Goal: Complete application form

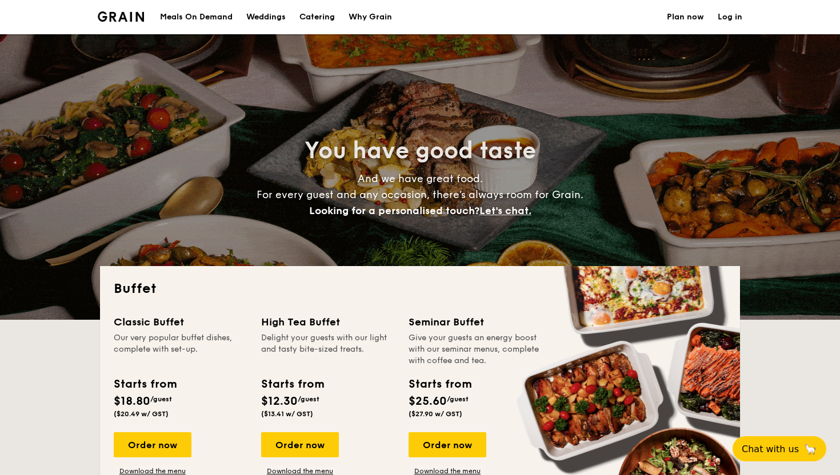
select select
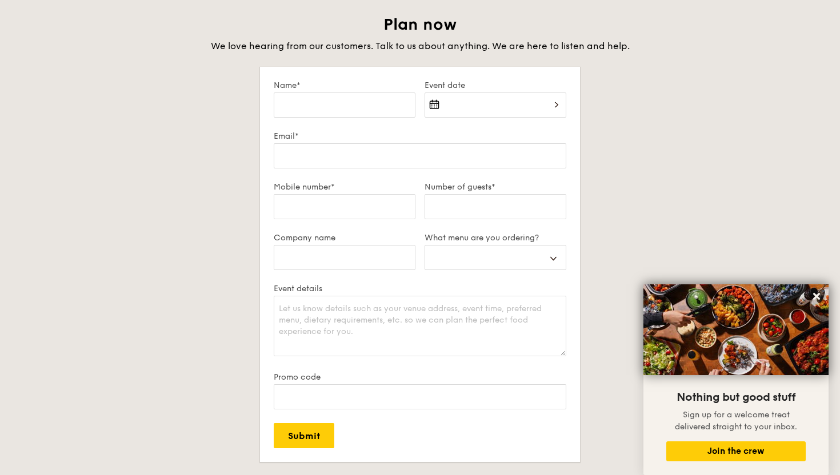
scroll to position [1953, 0]
click at [814, 299] on icon at bounding box center [816, 296] width 7 height 7
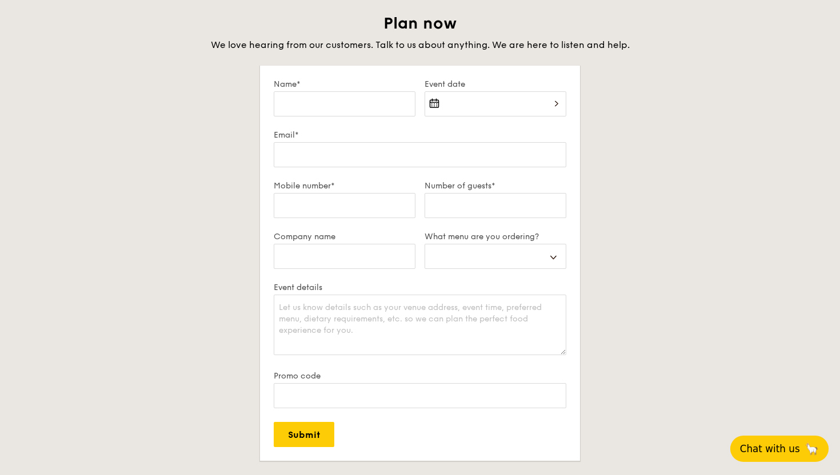
click at [780, 446] on span "Chat with us" at bounding box center [770, 448] width 60 height 11
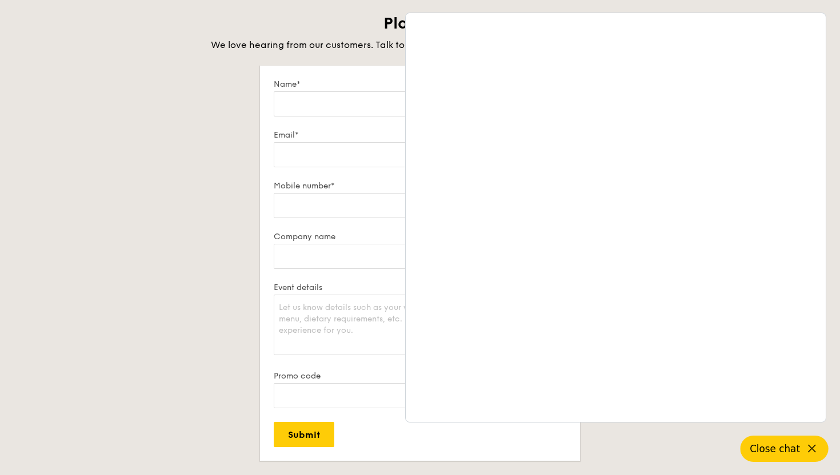
click at [337, 29] on h2 "Plan now" at bounding box center [420, 23] width 640 height 21
click at [799, 446] on span "Close chat" at bounding box center [775, 448] width 50 height 11
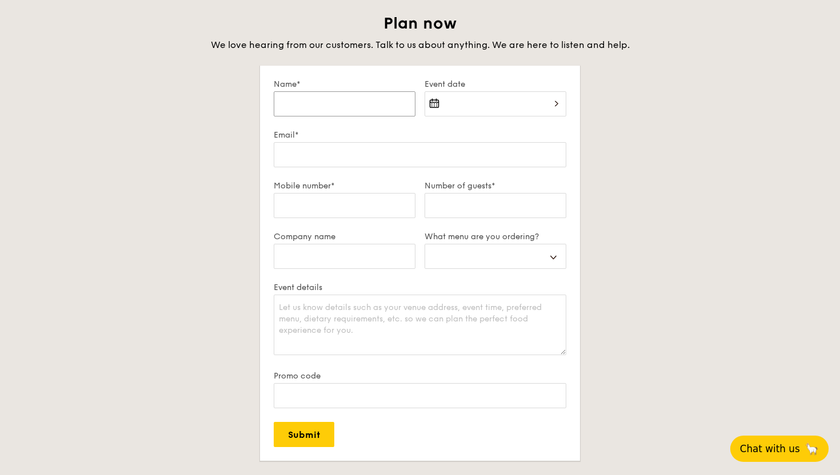
click at [339, 109] on input "Name*" at bounding box center [345, 103] width 142 height 25
type input "B"
select select
type input "Be"
select select
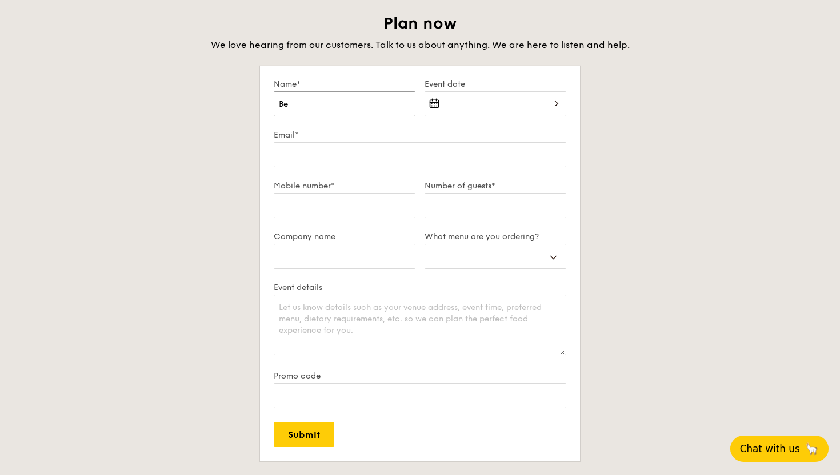
type input "[PERSON_NAME]"
select select
type input "Beve"
select select
type input "[PERSON_NAME]"
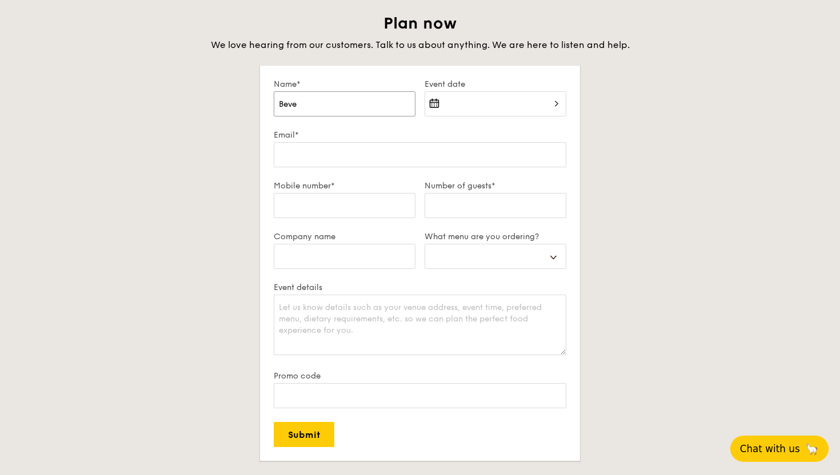
select select
type input "Beverl"
select select
type input "Beverli"
select select
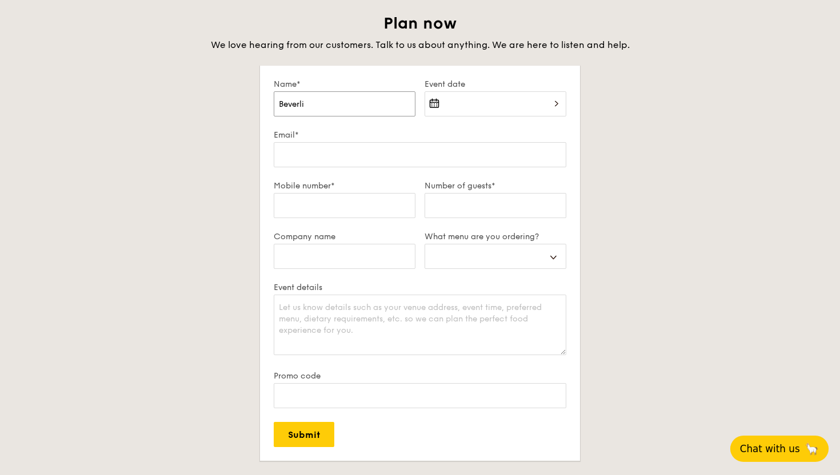
type input "[PERSON_NAME]"
select select
type input "Beverline"
select select
type input "Beverline"
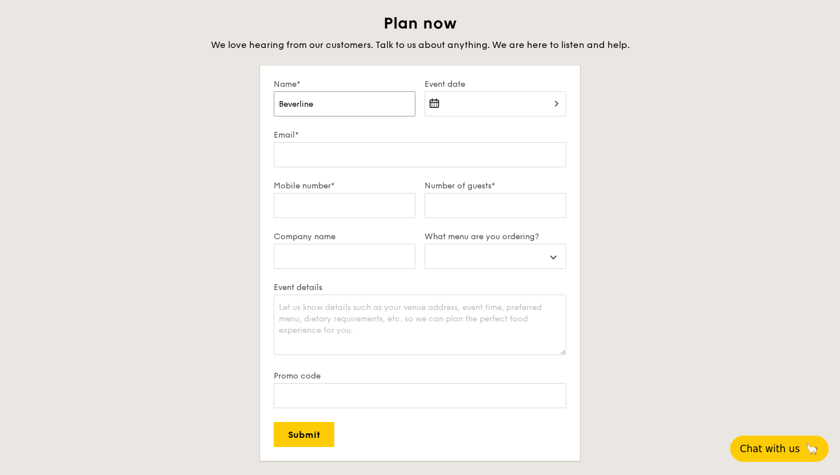
select select
type input "Beverline O"
select select
type input "Beverline"
select select
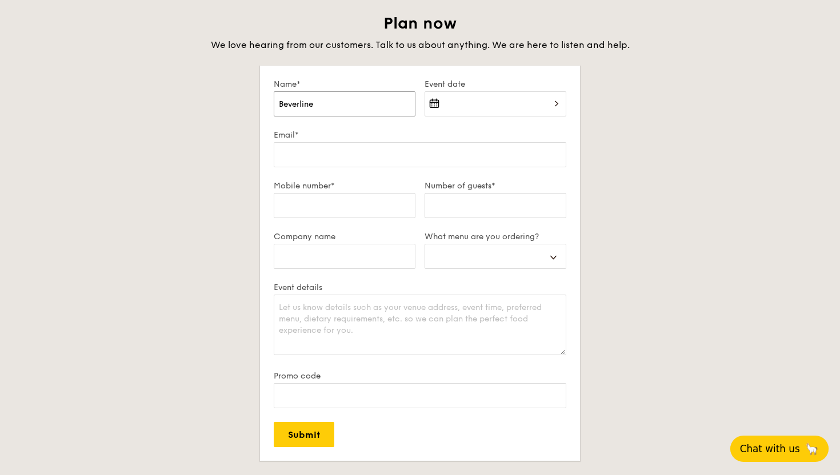
type input "Beverline G"
select select
type input "Beverline Go"
select select
type input "[PERSON_NAME]"
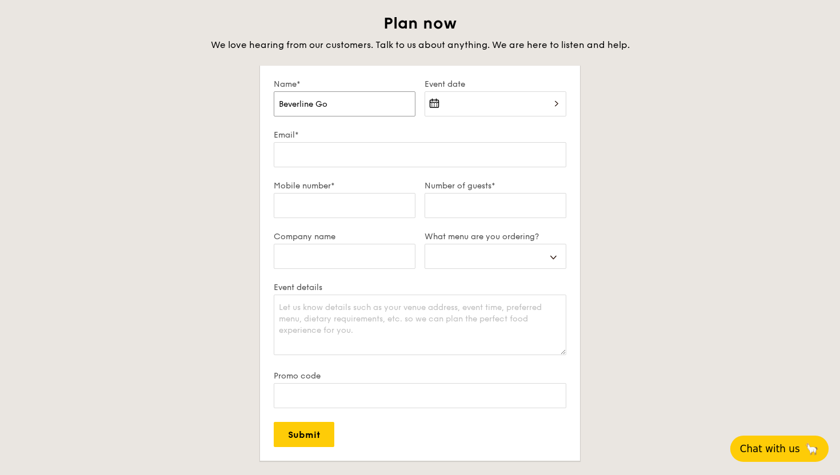
select select
type input "[PERSON_NAME]"
click at [357, 155] on input "Email*" at bounding box center [420, 154] width 293 height 25
type input "[EMAIL_ADDRESS][DOMAIN_NAME]"
select select
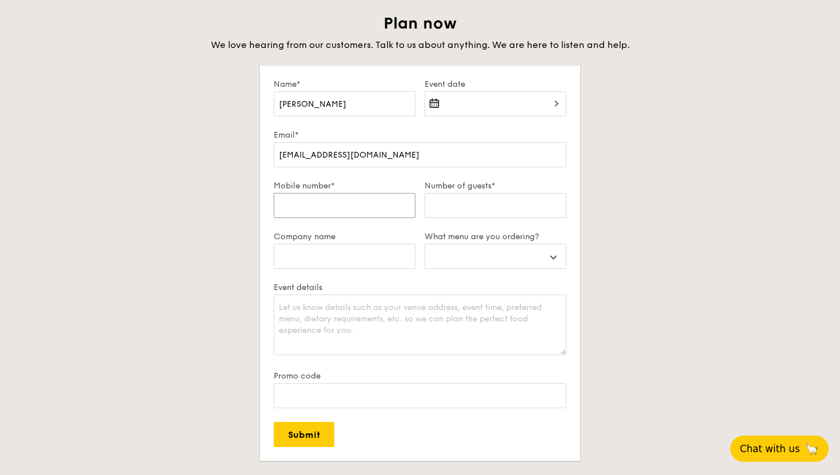
click at [361, 203] on input "Mobile number*" at bounding box center [345, 205] width 142 height 25
type input "8"
select select
type input "82"
select select
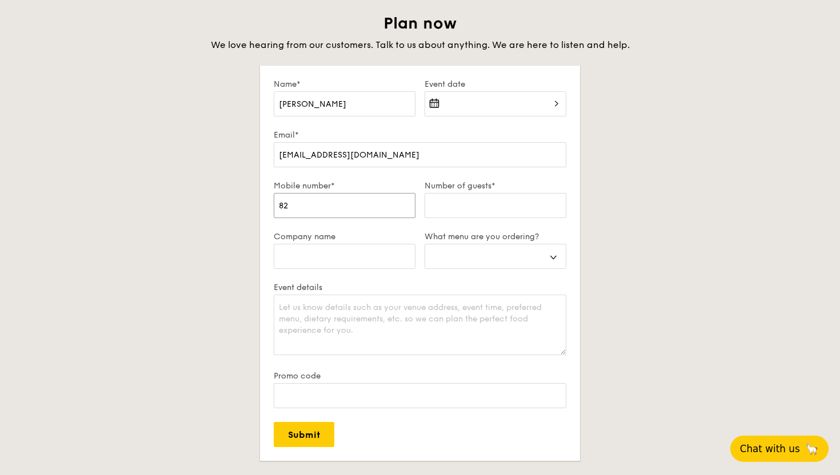
type input "822"
select select
type input "8224"
select select
type input "82240"
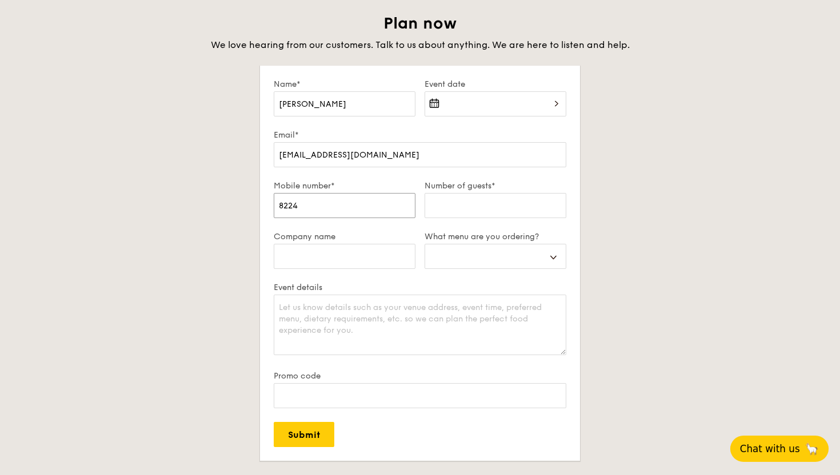
select select
type input "822406"
select select
type input "8224066"
select select
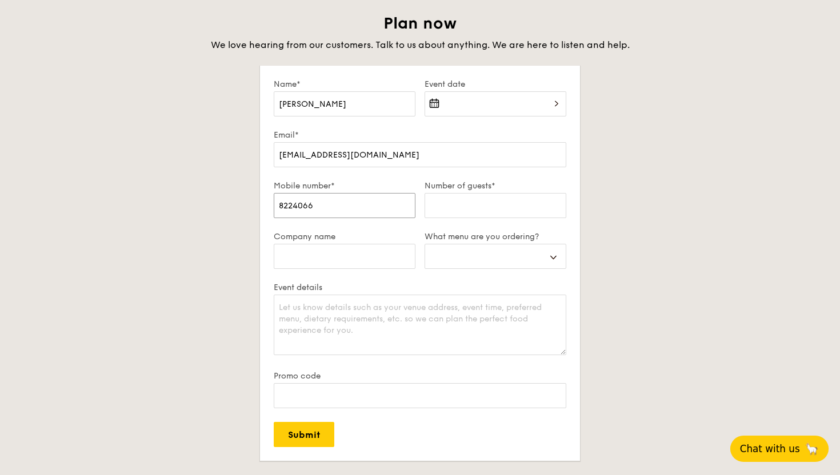
type input "82240668"
select select
type input "82240668"
click at [460, 214] on input "Number of guests*" at bounding box center [495, 205] width 142 height 25
click at [318, 255] on input "Company name" at bounding box center [345, 256] width 142 height 25
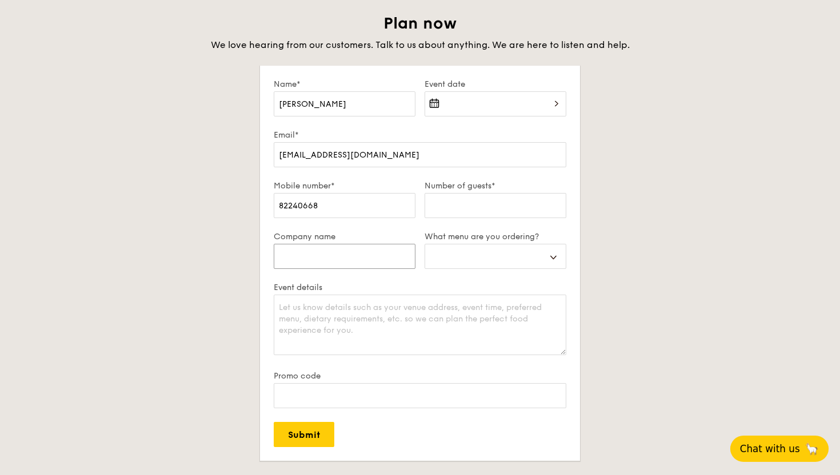
type input "b"
select select
type input "B"
select select
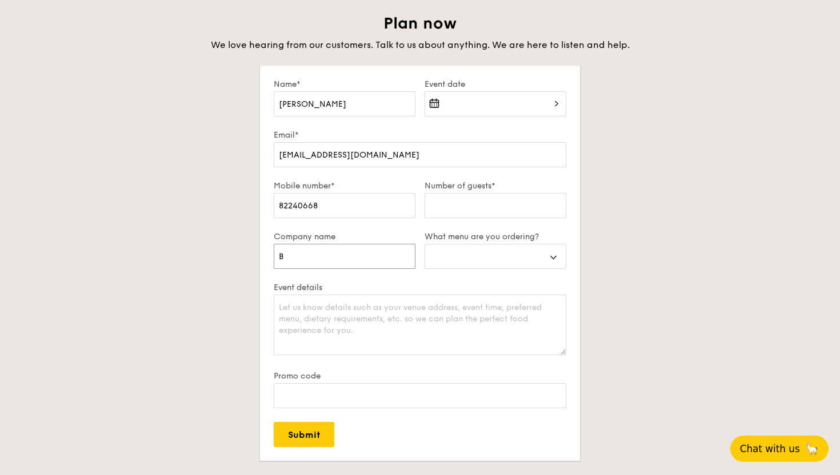
type input "Bi"
select select
type input "Biz"
select select
type input "Biz"
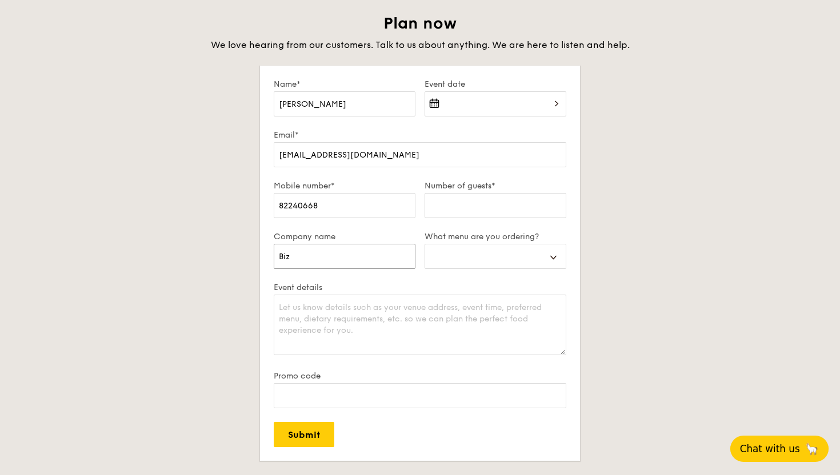
select select
type input "Biz T"
select select
type input "Biz Tr"
select select
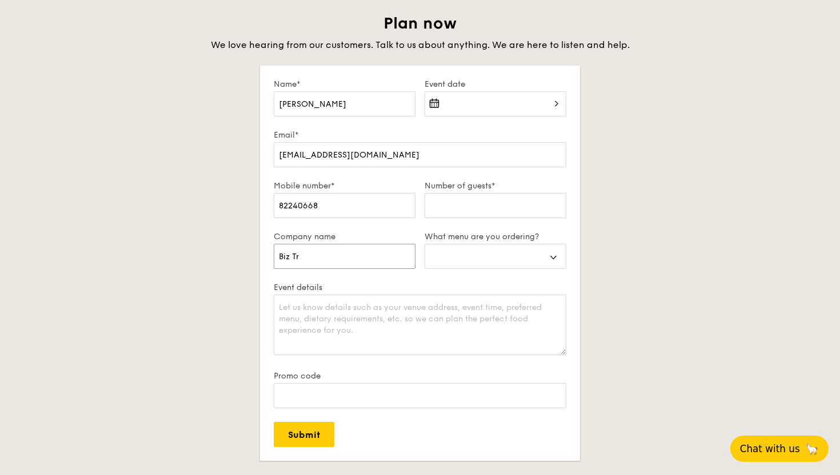
type input "Biz Tre"
select select
type input "Biz Tren"
select select
type input "Biz Trend"
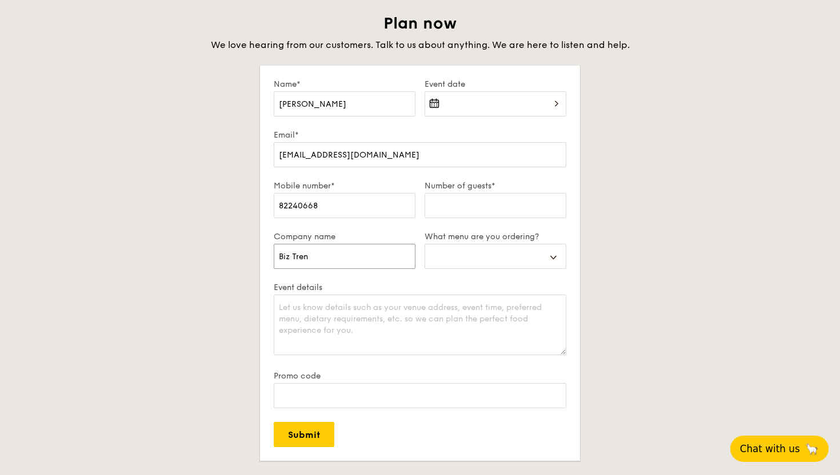
select select
type input "Biz Trends"
select select
type input "Biz Trends"
select select
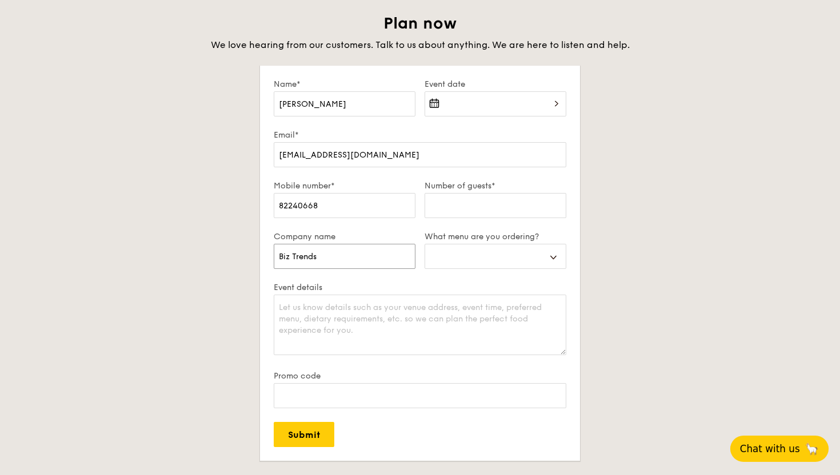
type input "Biz Trends M"
select select
type input "Biz Trends Me"
select select
type input "Biz Trends Med"
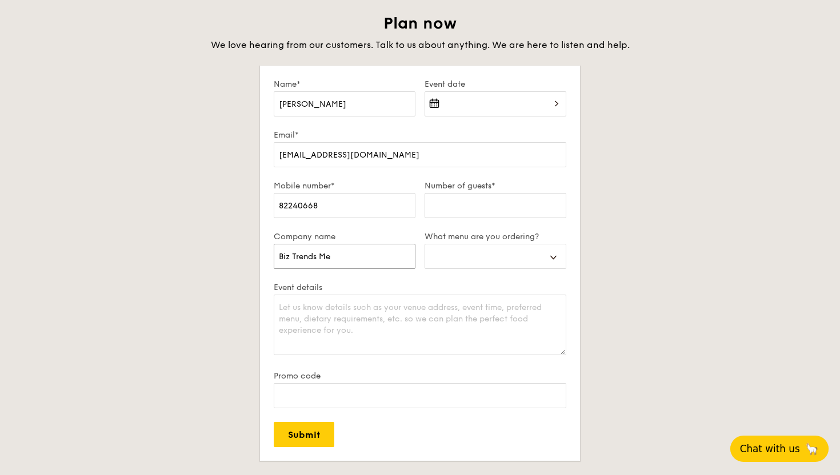
select select
type input "Biz Trends Medi"
select select
type input "Biz Trends Media"
select select
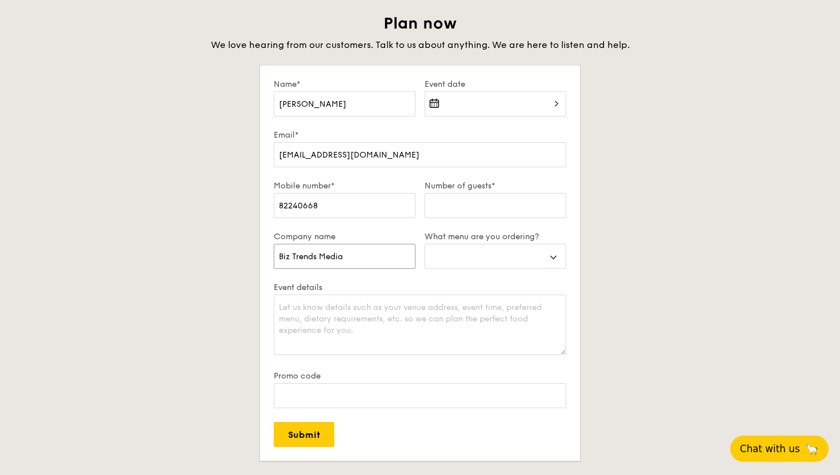
type input "Biz Trends Media"
click at [481, 255] on select "Buffet Mini Buffet High Tea Canapés Meal Boxes Wedding" at bounding box center [495, 256] width 142 height 25
select select "miniBuffet"
click at [424, 244] on select "Buffet Mini Buffet High Tea Canapés Meal Boxes Wedding" at bounding box center [495, 256] width 142 height 25
click at [426, 334] on textarea "Event details" at bounding box center [420, 325] width 293 height 61
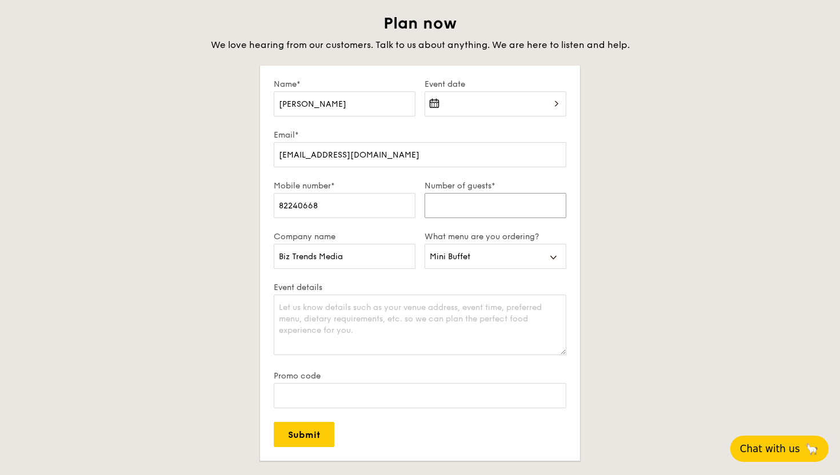
click at [482, 202] on input "Number of guests*" at bounding box center [495, 205] width 142 height 25
type input "15"
click at [357, 315] on textarea "Event details" at bounding box center [420, 325] width 293 height 61
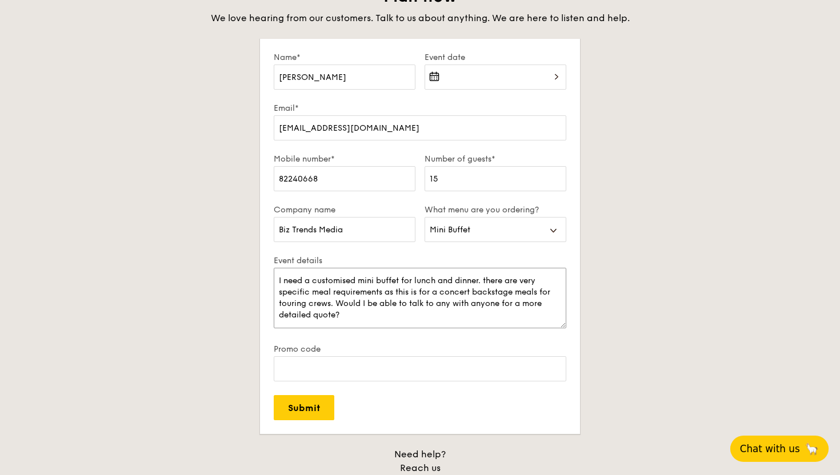
scroll to position [1985, 0]
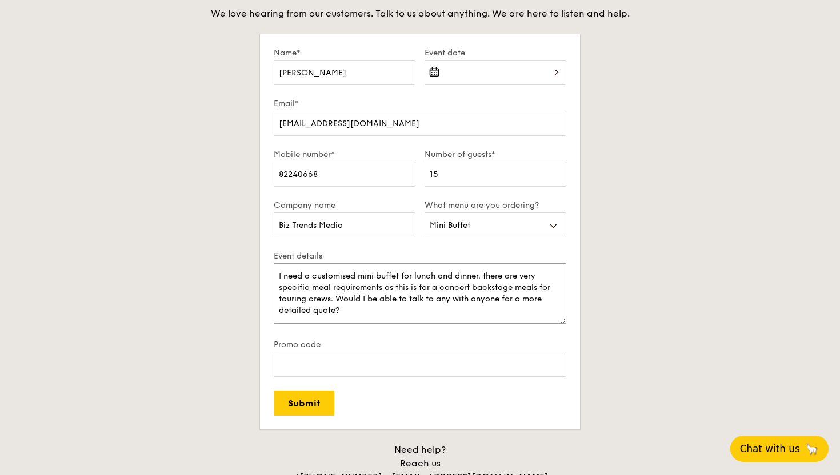
type textarea "I need a customised mini buffet for lunch and dinner. there are very specific m…"
click at [495, 79] on div at bounding box center [495, 79] width 142 height 39
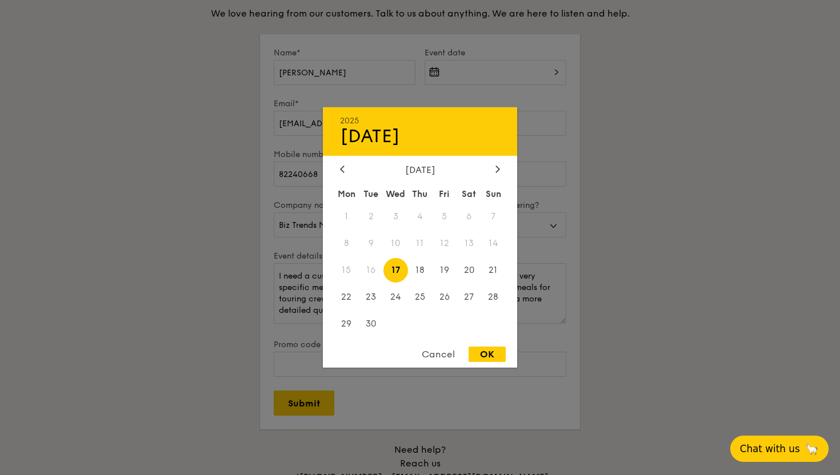
click at [491, 166] on div "[DATE]" at bounding box center [420, 170] width 160 height 11
click at [494, 168] on div at bounding box center [497, 170] width 10 height 11
click at [351, 249] on span "3" at bounding box center [346, 243] width 25 height 25
click at [482, 354] on div "OK" at bounding box center [486, 354] width 37 height 15
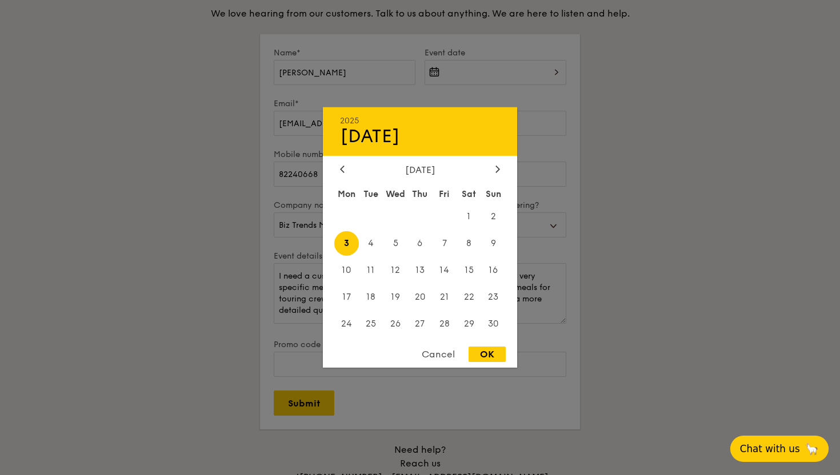
type input "[DATE]"
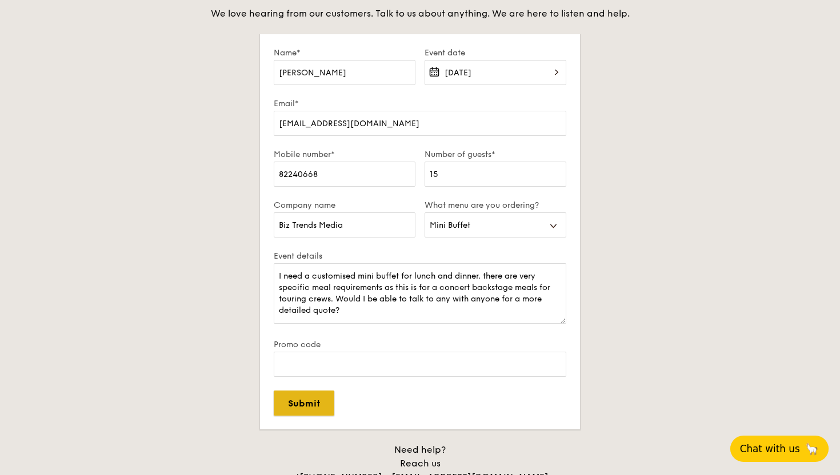
click at [321, 409] on input "Submit" at bounding box center [304, 403] width 61 height 25
select select
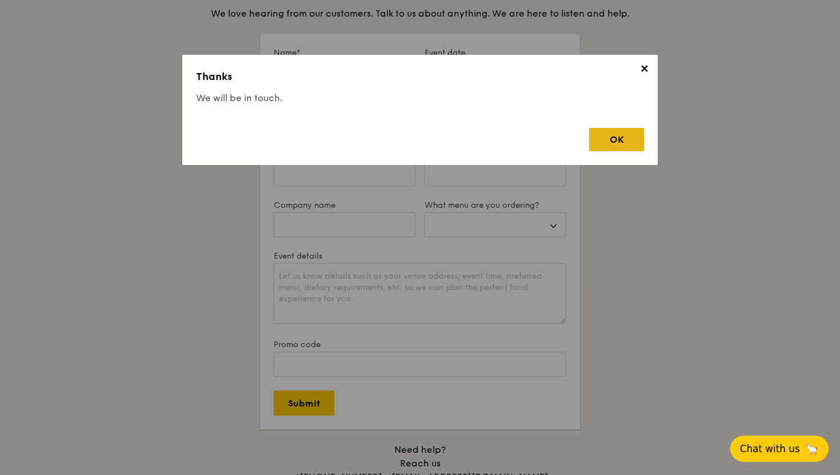
click at [620, 132] on div "OK" at bounding box center [616, 139] width 55 height 23
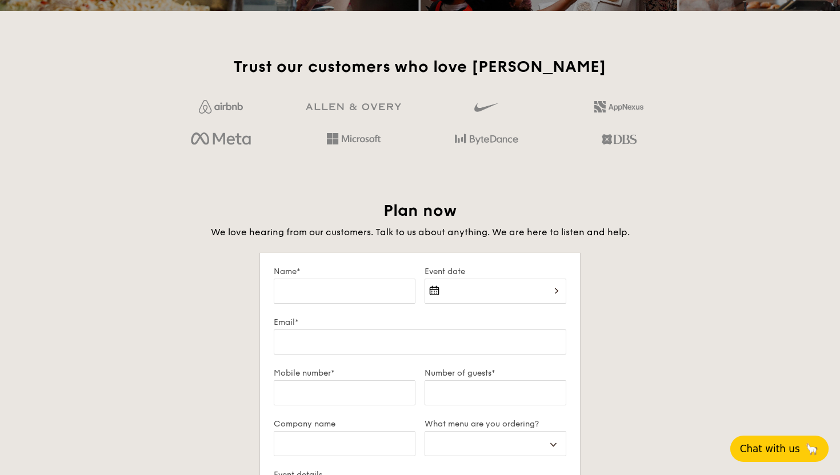
scroll to position [1612, 0]
